Goal: Navigation & Orientation: Find specific page/section

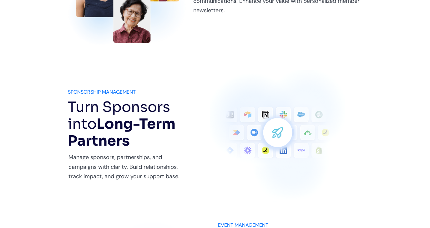
scroll to position [611, 0]
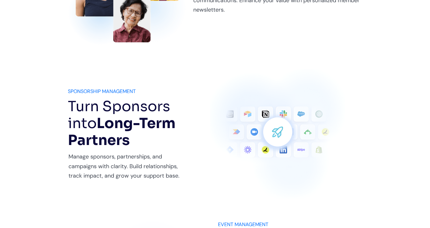
click at [53, 88] on section "How it Works Meaningful simplifies your workflows so you can focus on what matt…" at bounding box center [215, 14] width 430 height 702
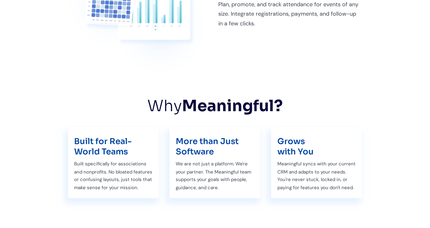
scroll to position [898, 0]
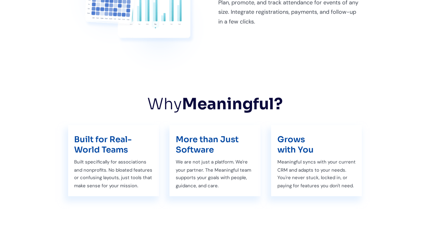
click at [38, 90] on body "How it Works Resources Blog Learn purposeful tips and tricks Case Studies See o…" at bounding box center [215, 101] width 430 height 1998
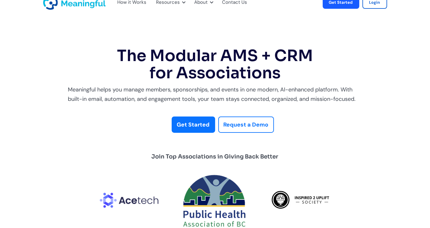
scroll to position [0, 0]
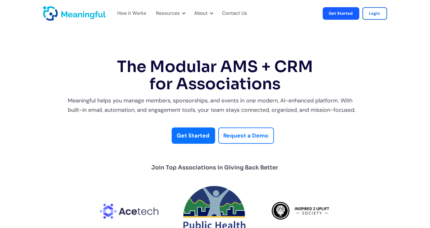
click at [73, 14] on img "home" at bounding box center [74, 13] width 63 height 14
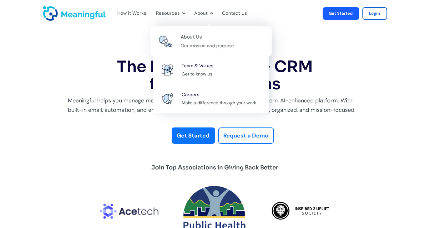
click at [197, 39] on div "About Us" at bounding box center [191, 37] width 21 height 8
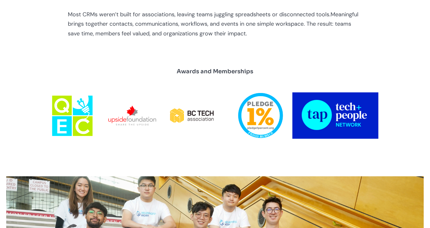
scroll to position [299, 0]
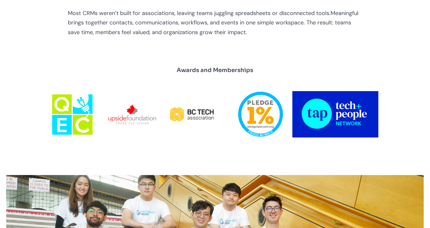
click at [145, 119] on img at bounding box center [132, 114] width 48 height 20
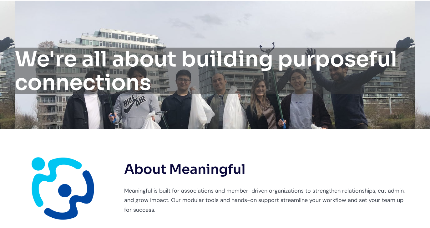
scroll to position [0, 0]
